Goal: Information Seeking & Learning: Learn about a topic

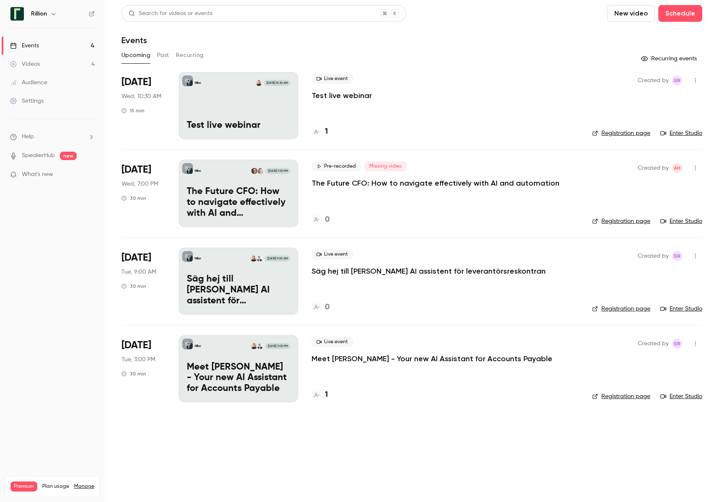
click at [88, 483] on link "Manage" at bounding box center [84, 486] width 20 height 7
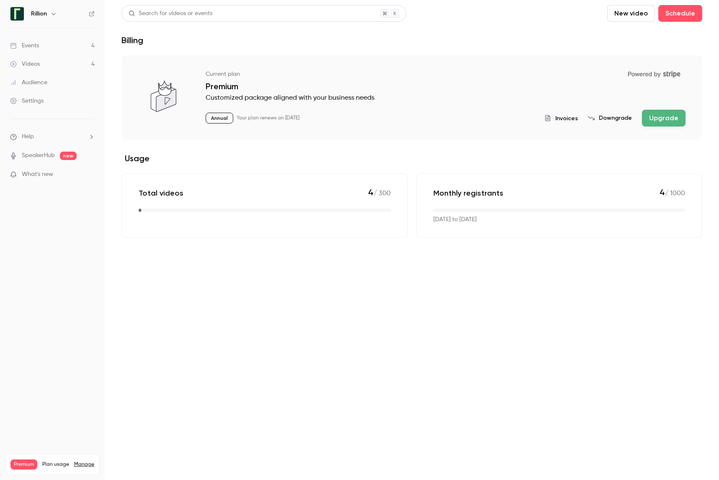
click at [38, 39] on link "Events 4" at bounding box center [52, 45] width 105 height 18
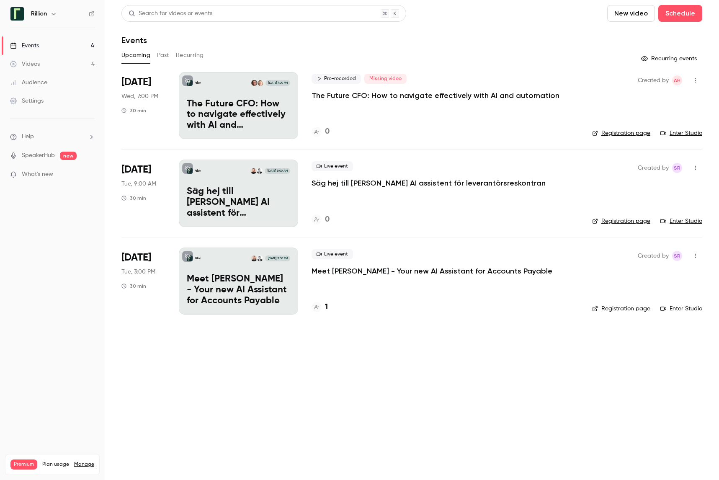
click at [398, 93] on p "The Future CFO: How to navigate effectively with AI and automation" at bounding box center [436, 96] width 248 height 10
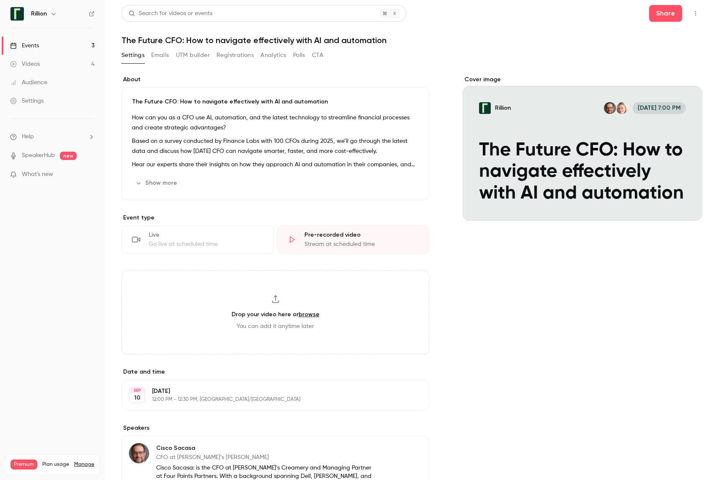
click at [88, 44] on link "Events 3" at bounding box center [52, 45] width 105 height 18
